Goal: Answer question/provide support: Share knowledge or assist other users

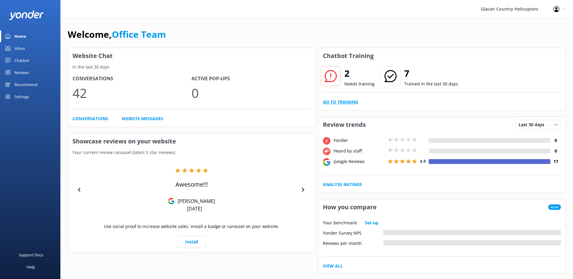
click at [344, 103] on link "Go to Training" at bounding box center [340, 102] width 35 height 7
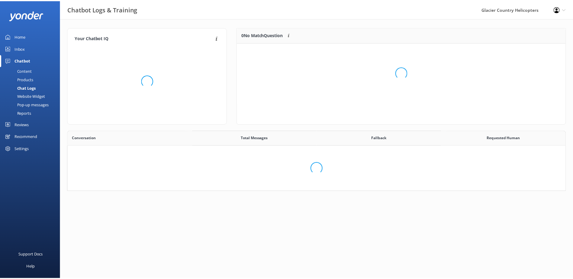
scroll to position [207, 493]
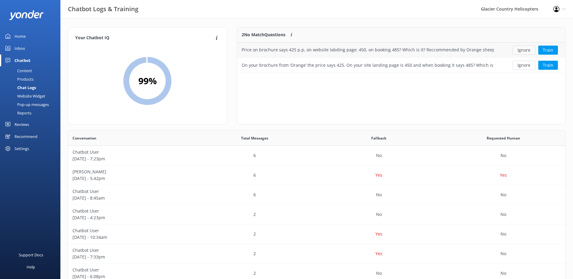
click at [524, 53] on button "Ignore" at bounding box center [523, 50] width 23 height 9
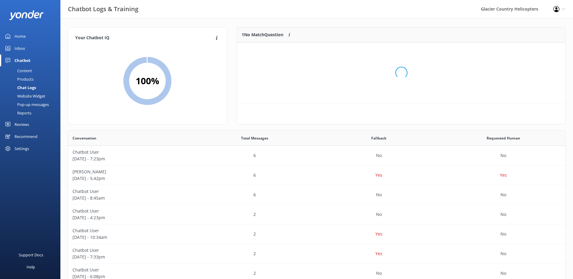
scroll to position [26, 323]
click at [524, 53] on button "Ignore" at bounding box center [523, 50] width 23 height 9
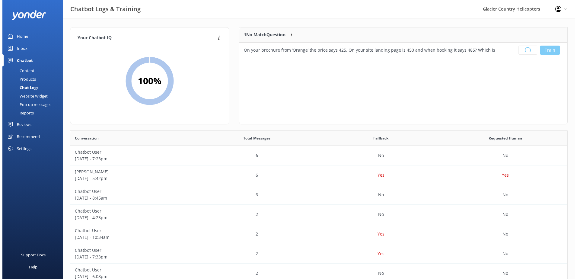
scroll to position [71, 323]
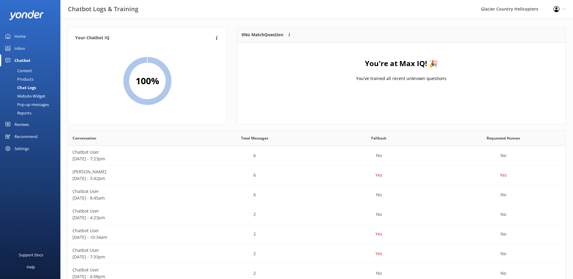
click at [24, 35] on div "Home" at bounding box center [19, 36] width 11 height 12
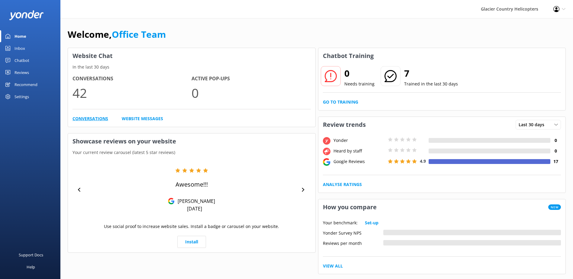
click at [88, 119] on link "Conversations" at bounding box center [90, 118] width 36 height 7
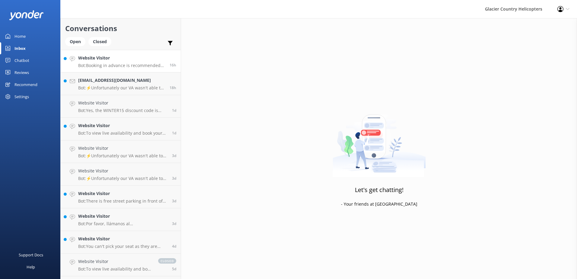
click at [132, 69] on link "Website Visitor Bot: Booking in advance is recommended to secure your preferred…" at bounding box center [121, 61] width 120 height 23
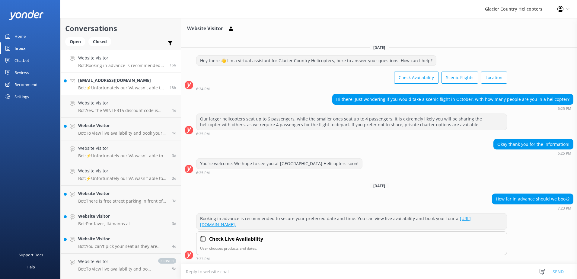
click at [135, 86] on p "Bot: ⚡Unfortunately our VA wasn't able to answer this question, the computer do…" at bounding box center [121, 87] width 87 height 5
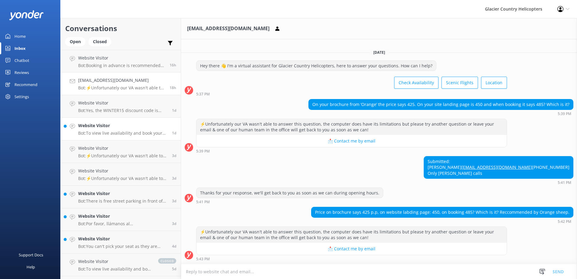
click at [100, 132] on p "Bot: To view live availability and book your tour, please visit: [URL][DOMAIN_N…" at bounding box center [122, 132] width 89 height 5
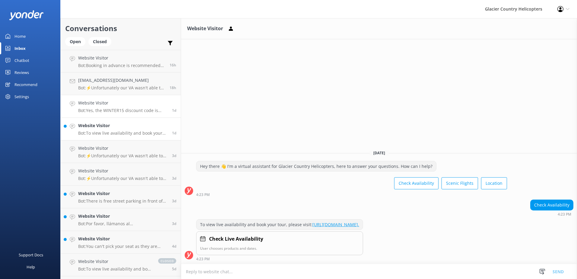
click at [114, 102] on h4 "Website Visitor" at bounding box center [122, 103] width 89 height 7
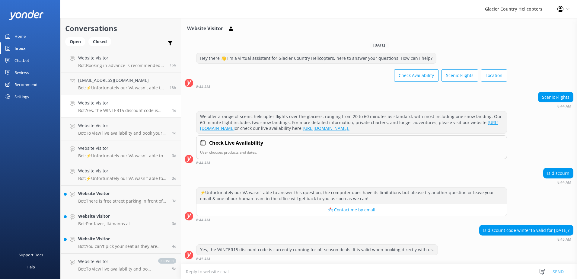
scroll to position [8, 0]
click at [110, 111] on p "Bot: Yes, the WINTER15 discount code is currently running for off-season deals.…" at bounding box center [122, 110] width 89 height 5
click at [112, 131] on p "Bot: To view live availability and book your tour, please visit: [URL][DOMAIN_N…" at bounding box center [122, 132] width 89 height 5
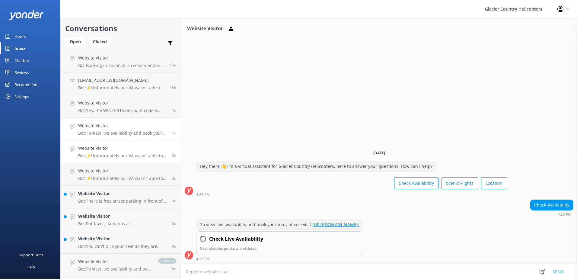
click at [117, 157] on p "Bot: ⚡Unfortunately our VA wasn't able to answer this question, the computer do…" at bounding box center [122, 155] width 89 height 5
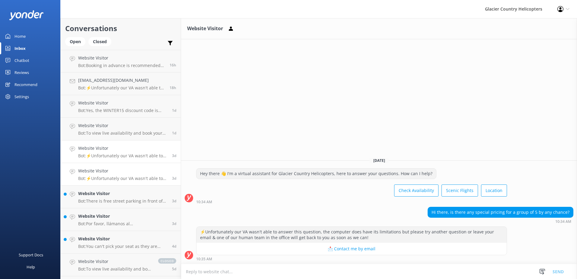
click at [119, 175] on div "Website Visitor Bot: ⚡Unfortunately our VA wasn't able to answer this question,…" at bounding box center [122, 174] width 89 height 13
click at [124, 201] on p "Bot: There is free street parking in front of our office, and a free car park j…" at bounding box center [122, 200] width 89 height 5
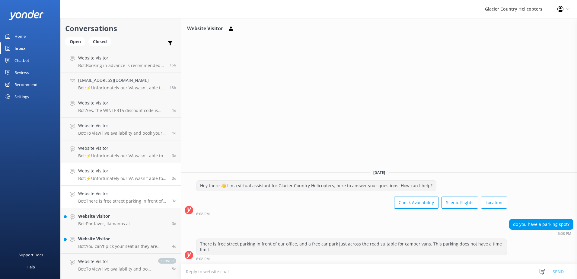
click at [129, 182] on link "Website Visitor Bot: ⚡Unfortunately our VA wasn't able to answer this question,…" at bounding box center [121, 174] width 120 height 23
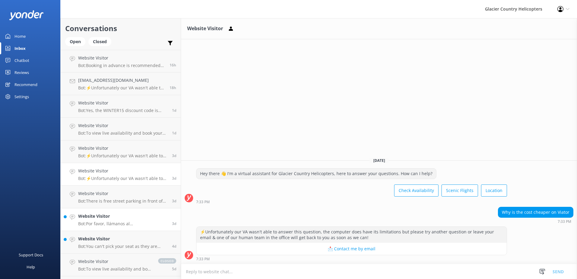
click at [138, 214] on h4 "Website Visitor" at bounding box center [122, 216] width 89 height 7
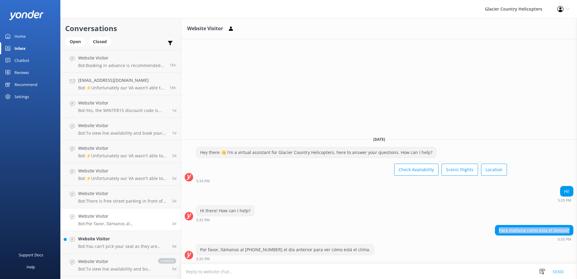
drag, startPoint x: 501, startPoint y: 229, endPoint x: 569, endPoint y: 231, distance: 68.0
click at [569, 231] on div "Para mañana como esta el tiempo?" at bounding box center [535, 230] width 78 height 10
copy div "Para mañana como esta el tiempo?"
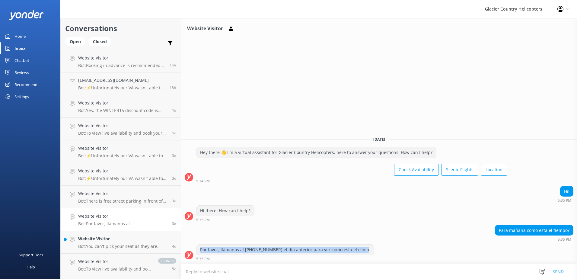
drag, startPoint x: 357, startPoint y: 251, endPoint x: 197, endPoint y: 247, distance: 160.1
click at [197, 247] on div "Por favor, llámanos al [PHONE_NUMBER] el día anterior para ver cómo está el cli…" at bounding box center [286, 250] width 178 height 10
copy div "Por favor, llámanos al [PHONE_NUMBER] el día anterior para ver cómo está el cli…"
click at [36, 61] on link "Chatbot" at bounding box center [30, 60] width 60 height 12
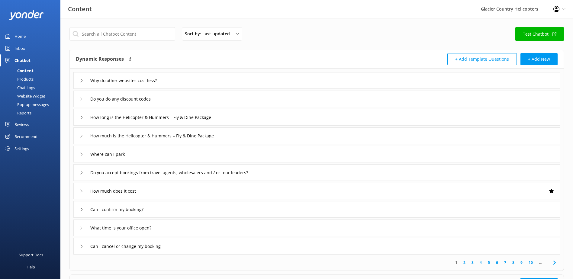
click at [79, 82] on div "Why do other websites cost less?" at bounding box center [316, 80] width 486 height 17
